Goal: Task Accomplishment & Management: Use online tool/utility

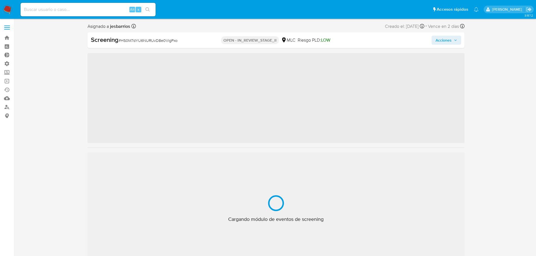
scroll to position [238, 0]
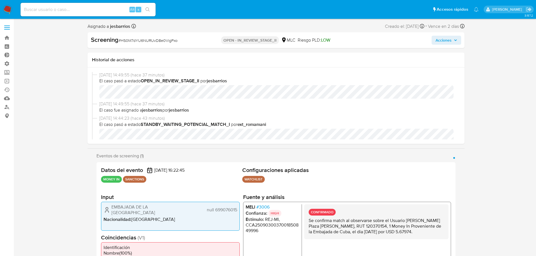
select select "10"
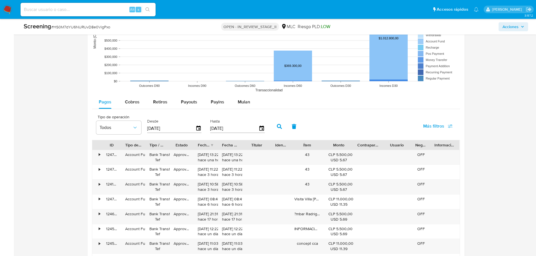
scroll to position [703, 0]
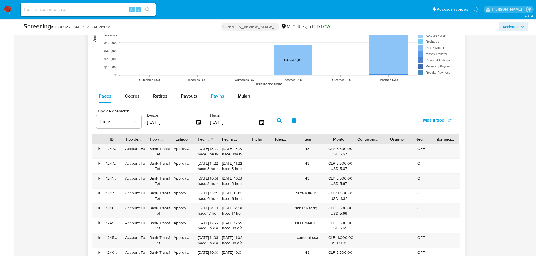
click at [218, 94] on span "Payins" at bounding box center [218, 96] width 14 height 6
select select "10"
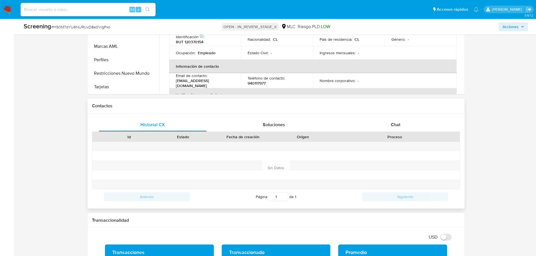
scroll to position [335, 0]
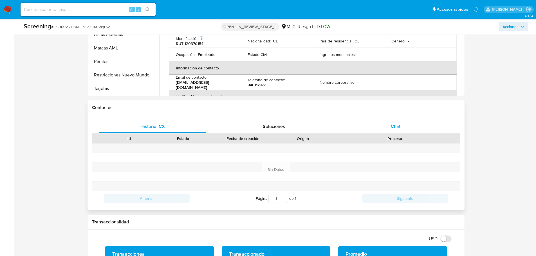
click at [385, 126] on div "Chat" at bounding box center [396, 127] width 108 height 14
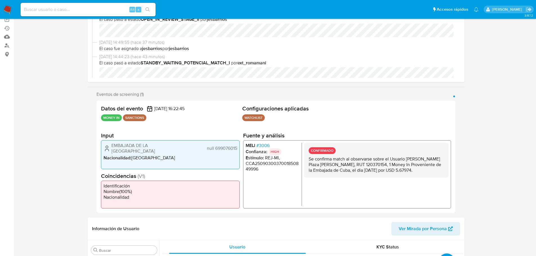
scroll to position [0, 0]
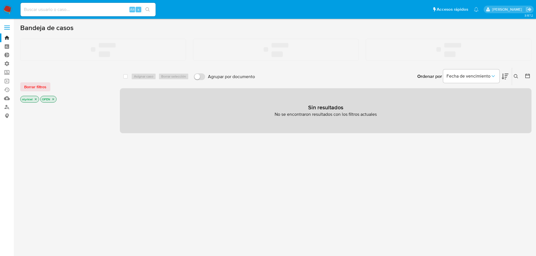
click at [61, 9] on input at bounding box center [88, 9] width 135 height 7
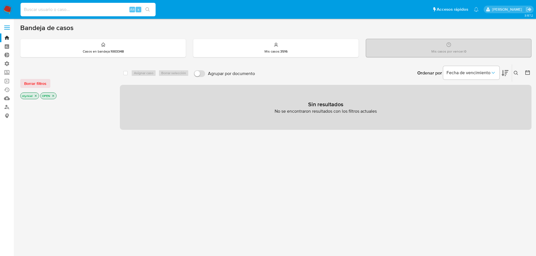
paste input "gCUAwFKbZgmvdnsi90hXt8pz"
type input "gCUAwFKbZgmvdnsi90hXt8pz"
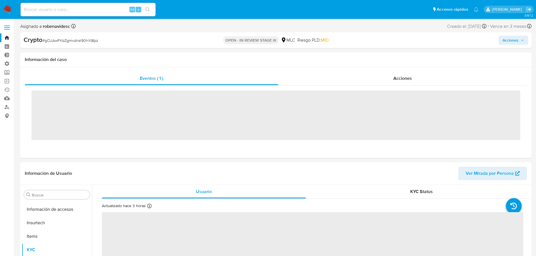
scroll to position [238, 0]
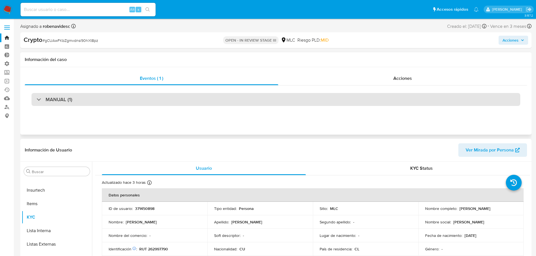
click at [296, 98] on div "MANUAL (1)" at bounding box center [276, 99] width 489 height 13
select select "10"
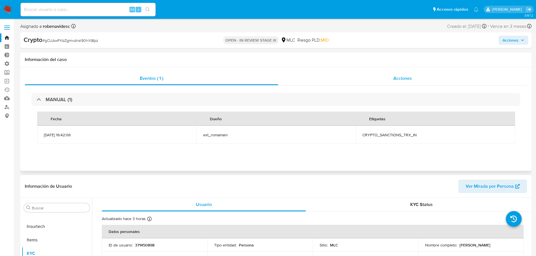
click at [399, 79] on span "Acciones" at bounding box center [402, 78] width 19 height 6
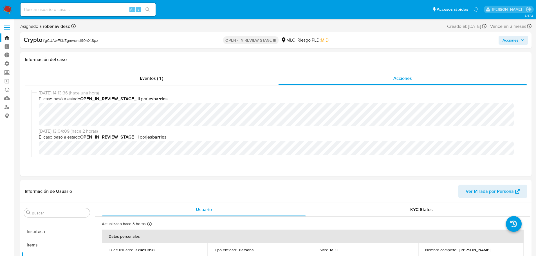
click at [7, 26] on span at bounding box center [7, 25] width 6 height 1
click at [0, 0] on input "checkbox" at bounding box center [0, 0] width 0 height 0
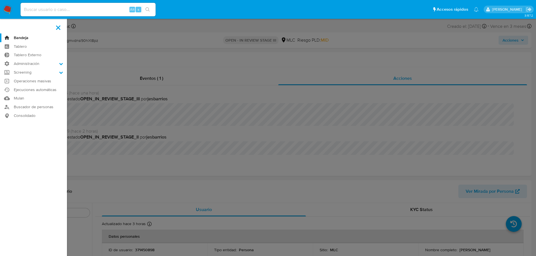
click at [58, 29] on label at bounding box center [58, 28] width 14 height 12
click at [0, 0] on input "checkbox" at bounding box center [0, 0] width 0 height 0
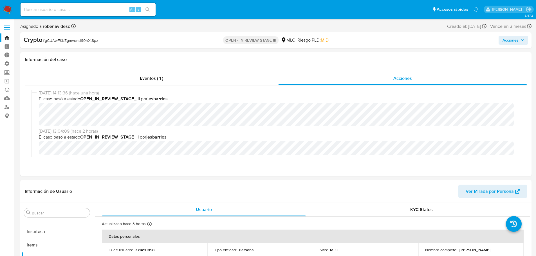
click at [5, 10] on img at bounding box center [8, 10] width 10 height 10
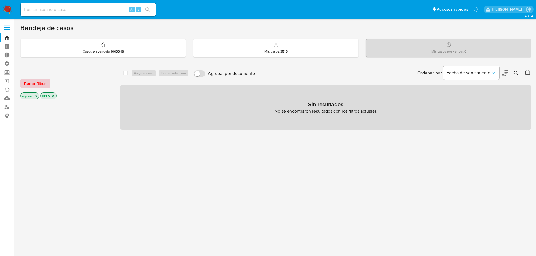
click at [40, 81] on span "Borrar filtros" at bounding box center [35, 84] width 22 height 8
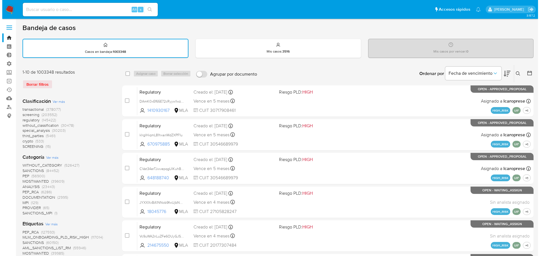
scroll to position [28, 0]
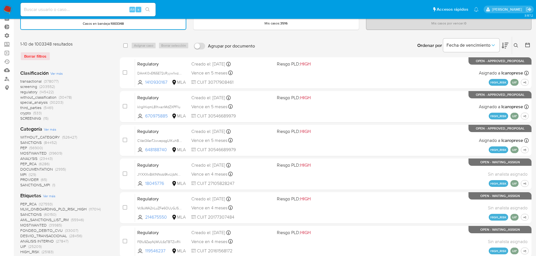
click at [48, 196] on span "Ver más" at bounding box center [49, 196] width 12 height 5
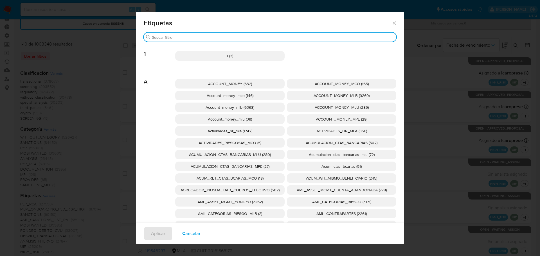
click at [189, 36] on input "Buscar" at bounding box center [273, 37] width 243 height 5
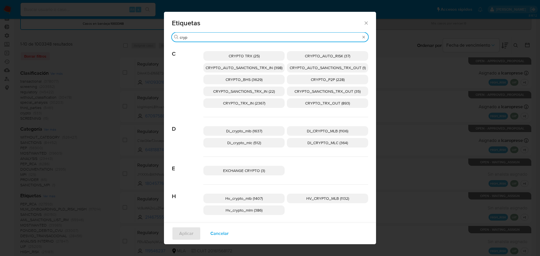
type input "cryp"
click at [226, 56] on p "CRYPTO TRX (25)" at bounding box center [243, 56] width 81 height 10
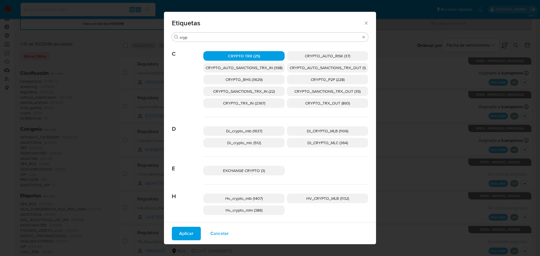
click at [185, 233] on span "Aplicar" at bounding box center [186, 234] width 14 height 12
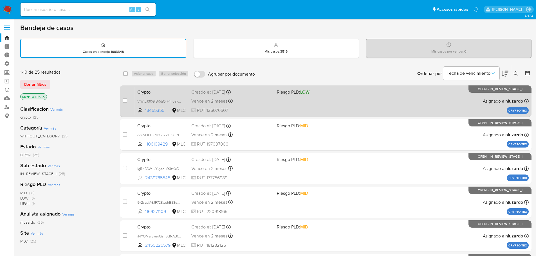
click at [171, 94] on span "Crypto" at bounding box center [162, 91] width 50 height 7
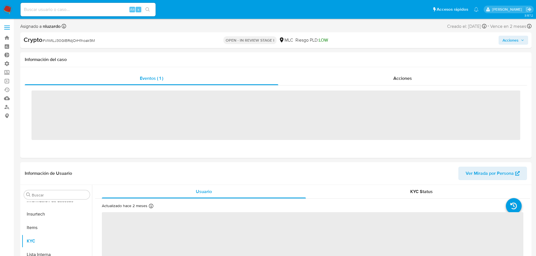
scroll to position [238, 0]
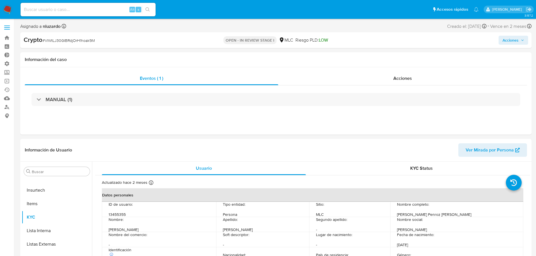
select select "10"
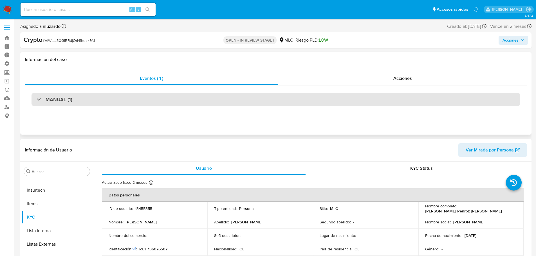
click at [138, 102] on div "MANUAL (1)" at bounding box center [276, 99] width 489 height 13
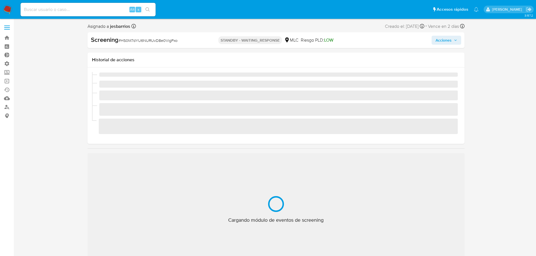
scroll to position [238, 0]
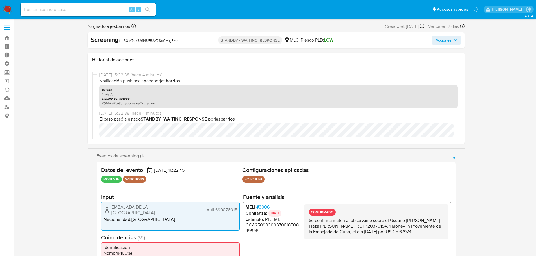
select select "10"
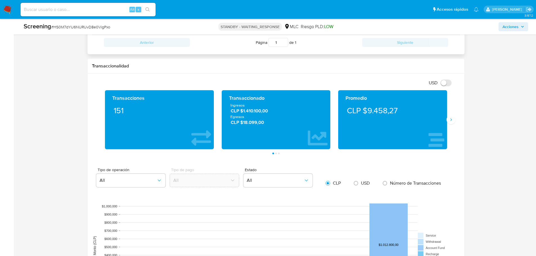
scroll to position [394, 0]
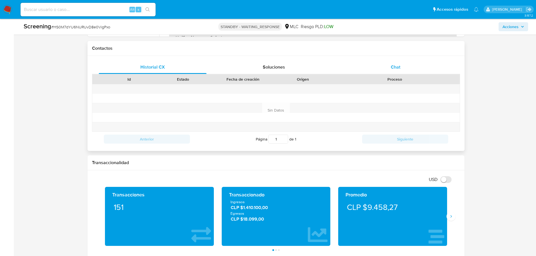
click at [395, 66] on span "Chat" at bounding box center [396, 67] width 10 height 6
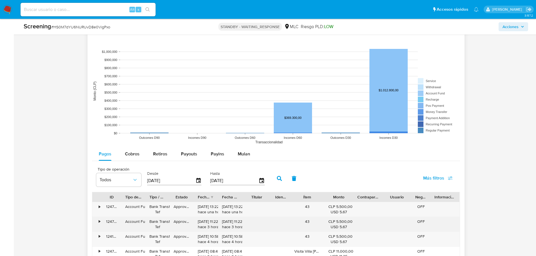
scroll to position [788, 0]
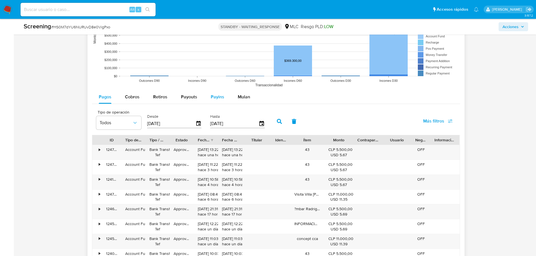
click at [214, 97] on span "Payins" at bounding box center [218, 97] width 14 height 6
select select "10"
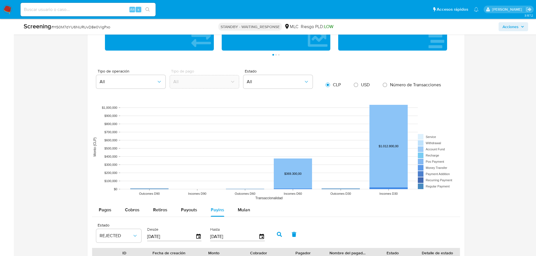
scroll to position [673, 0]
